Goal: Task Accomplishment & Management: Complete application form

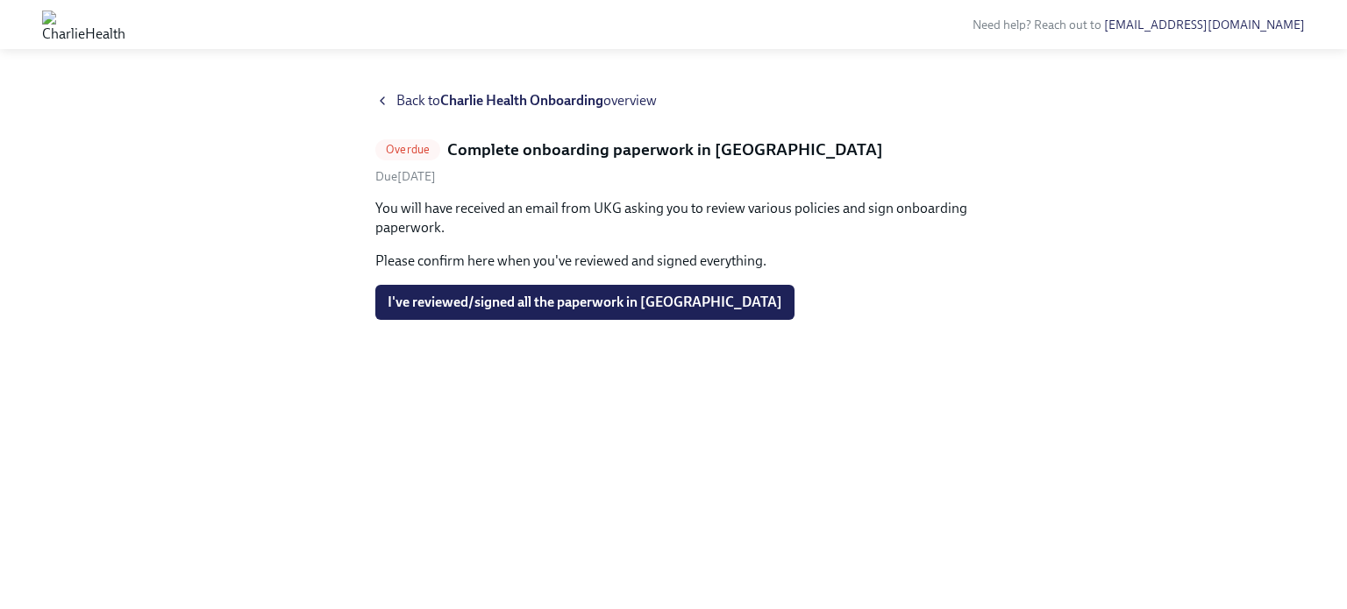
click at [382, 99] on icon at bounding box center [382, 101] width 14 height 14
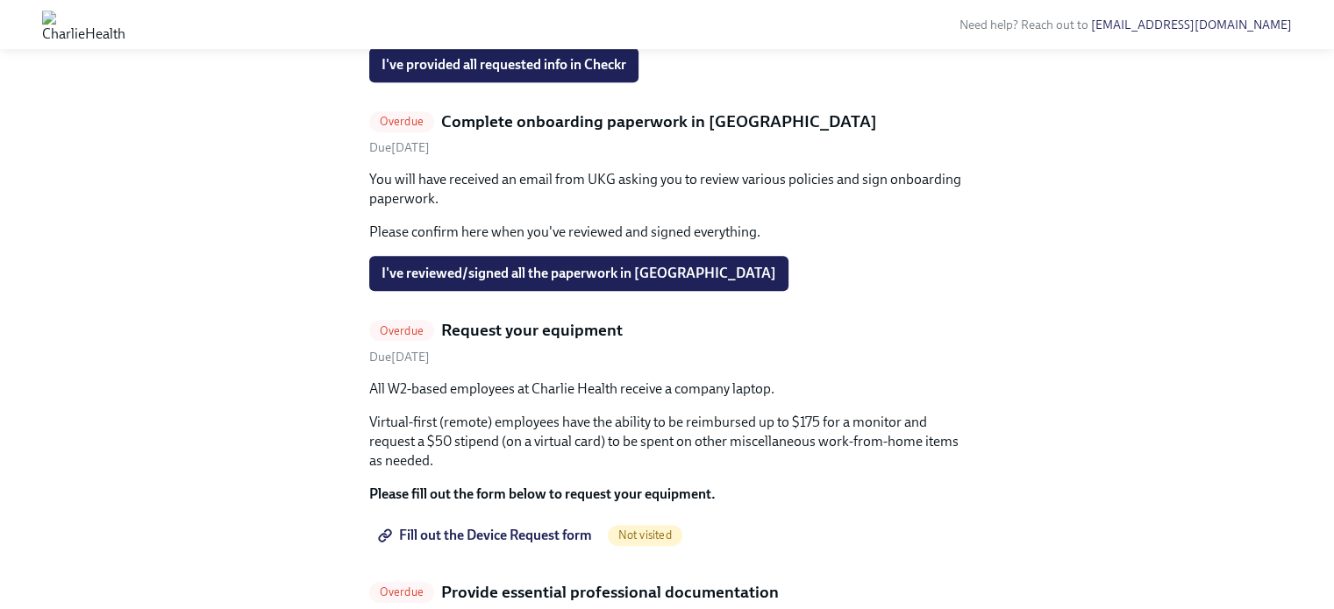
scroll to position [919, 0]
click at [469, 73] on span "I've provided all requested info in Checkr" at bounding box center [503, 64] width 245 height 18
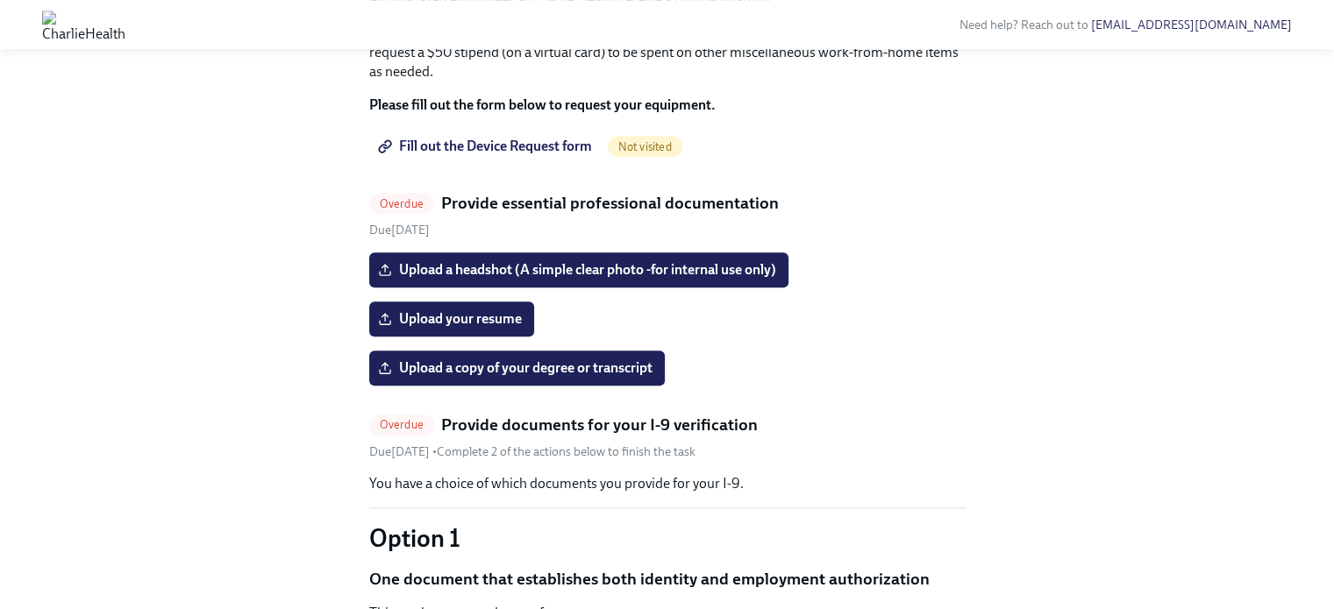
scroll to position [1109, 0]
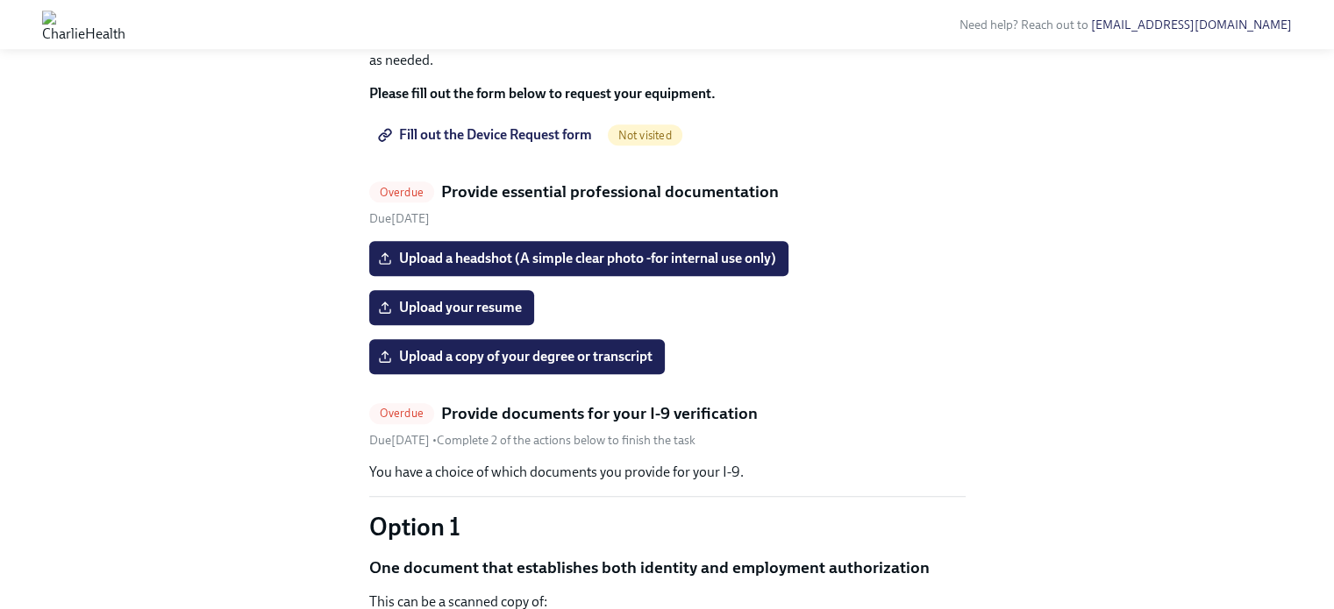
click at [547, 144] on span "Fill out the Device Request form" at bounding box center [486, 135] width 210 height 18
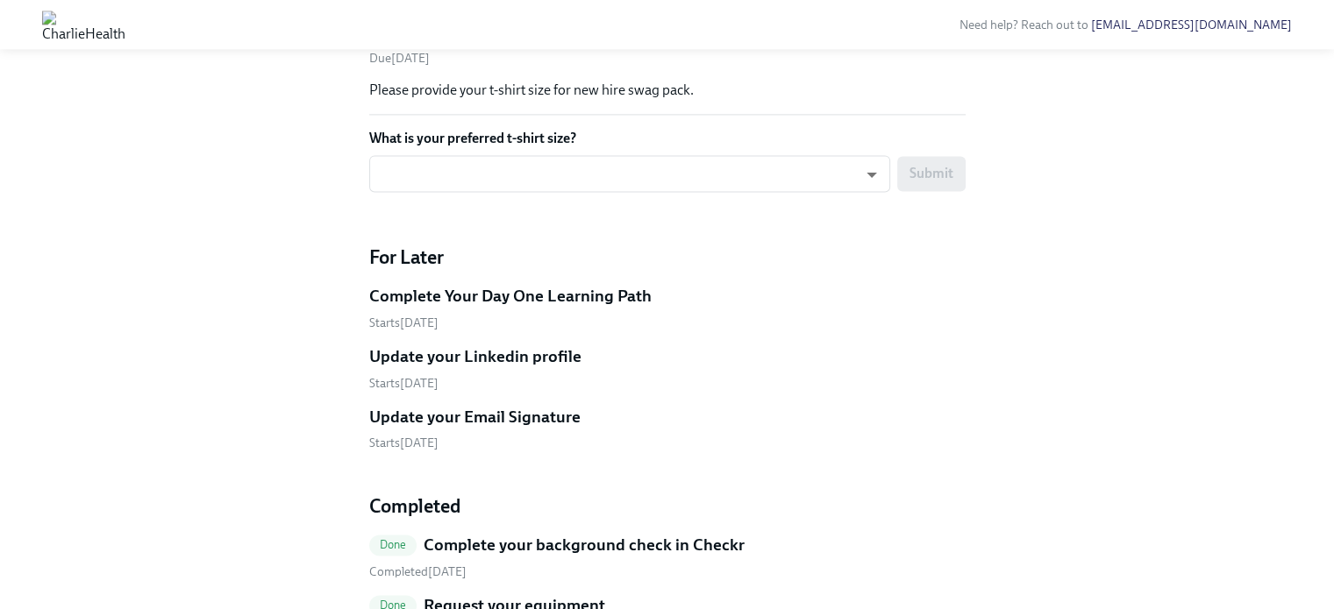
scroll to position [2459, 0]
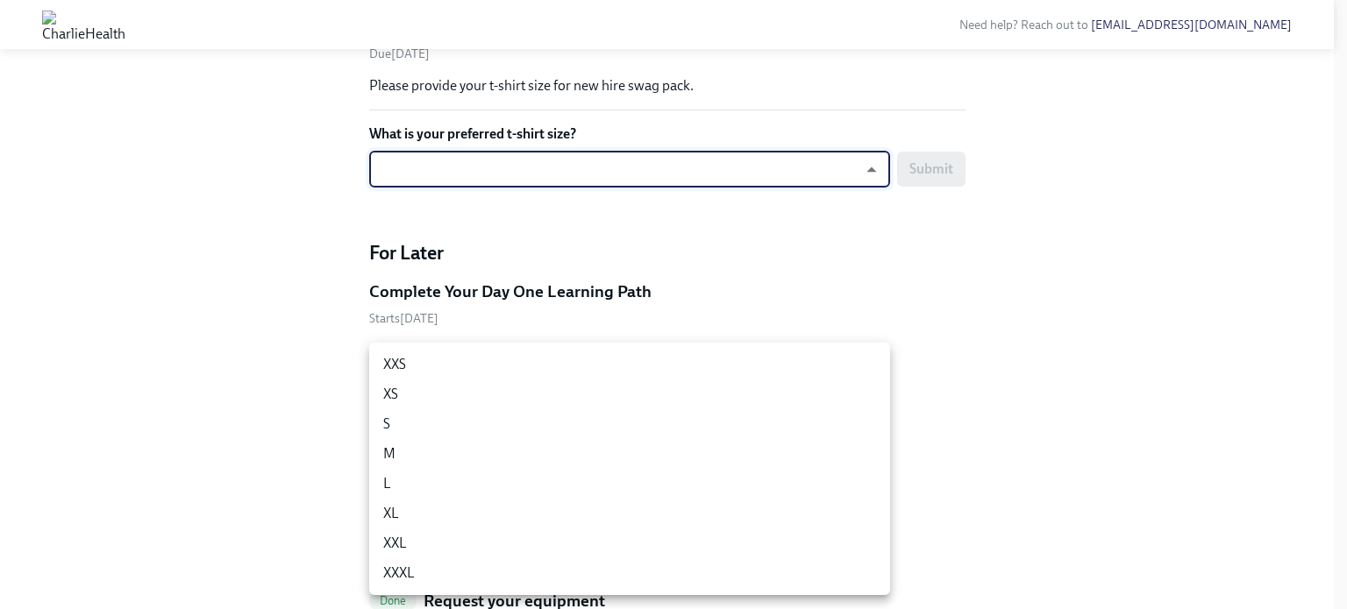
click at [424, 450] on li "M" at bounding box center [629, 454] width 521 height 30
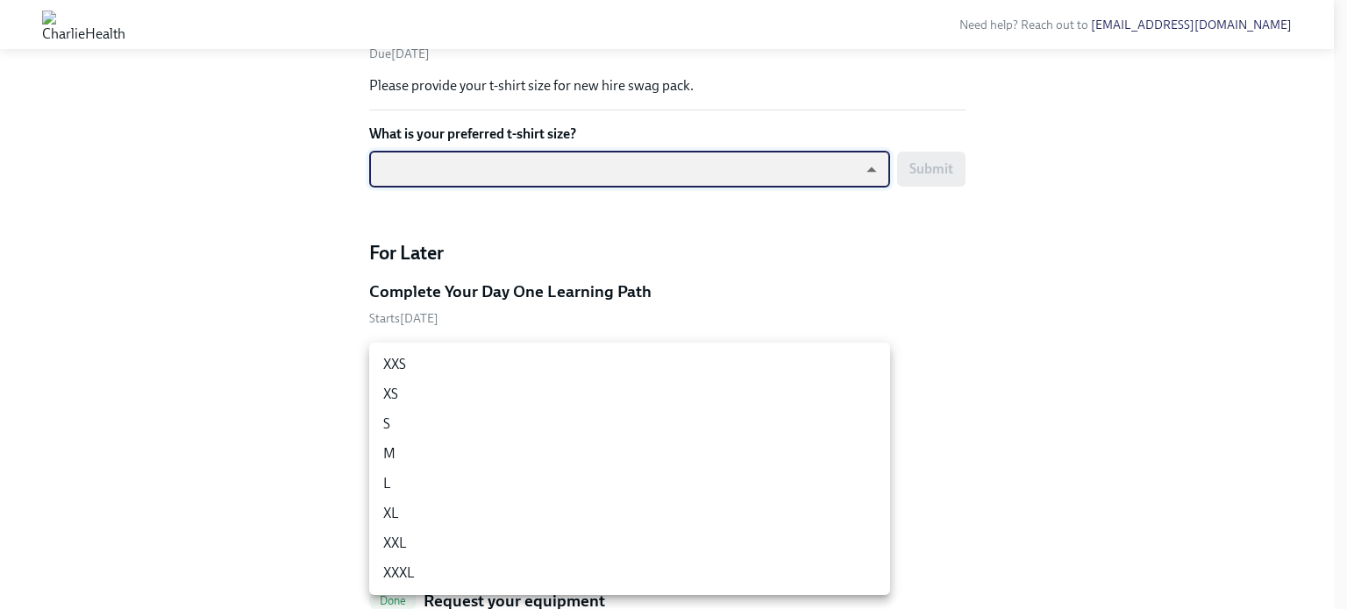
type input "UEGyU4SCa"
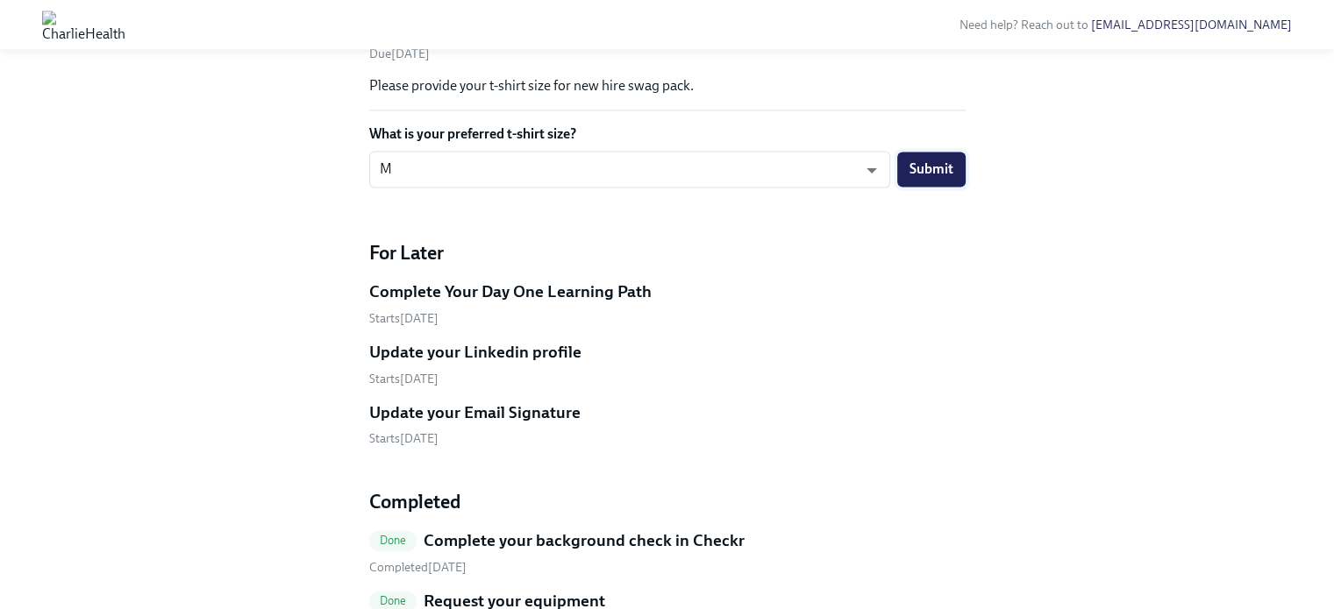
click at [927, 178] on span "Submit" at bounding box center [931, 169] width 44 height 18
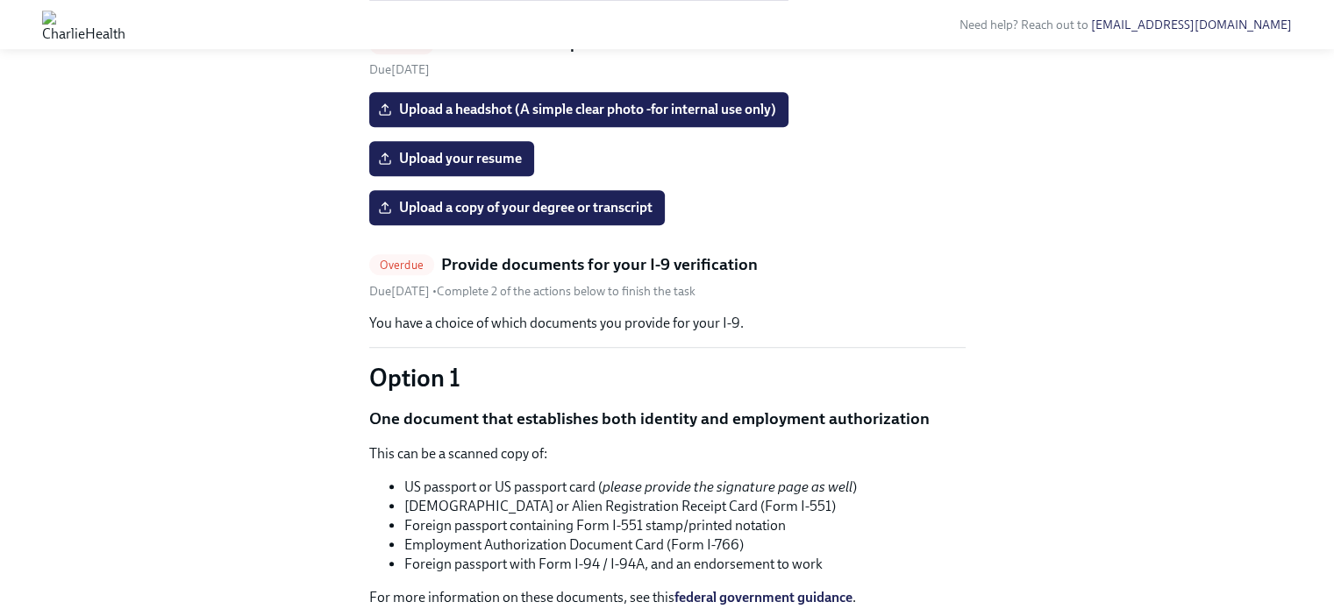
scroll to position [998, 0]
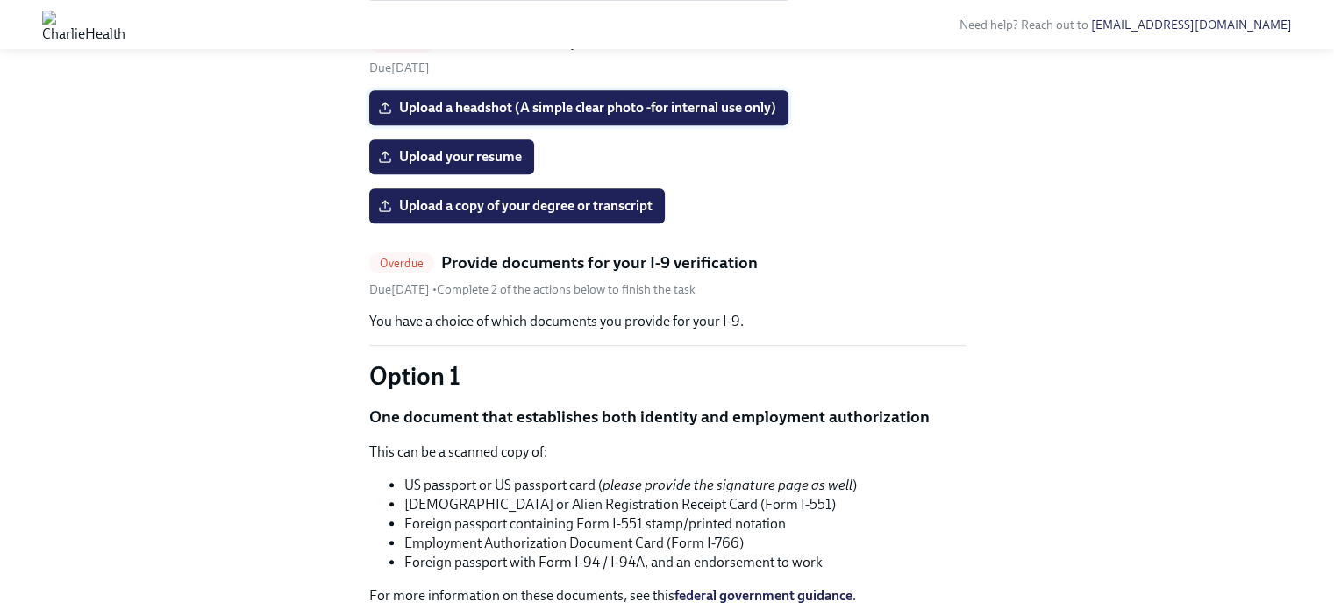
click at [547, 117] on span "Upload a headshot (A simple clear photo -for internal use only)" at bounding box center [578, 108] width 395 height 18
click at [0, 0] on input "Upload a headshot (A simple clear photo -for internal use only)" at bounding box center [0, 0] width 0 height 0
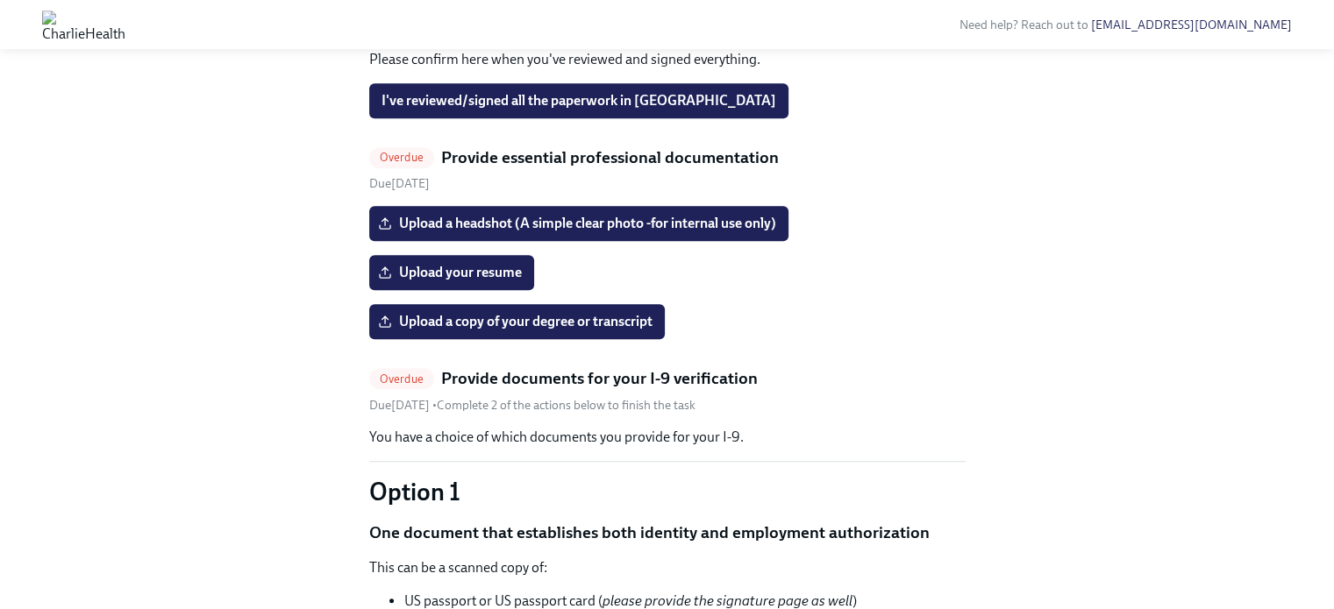
scroll to position [880, 0]
